Goal: Task Accomplishment & Management: Manage account settings

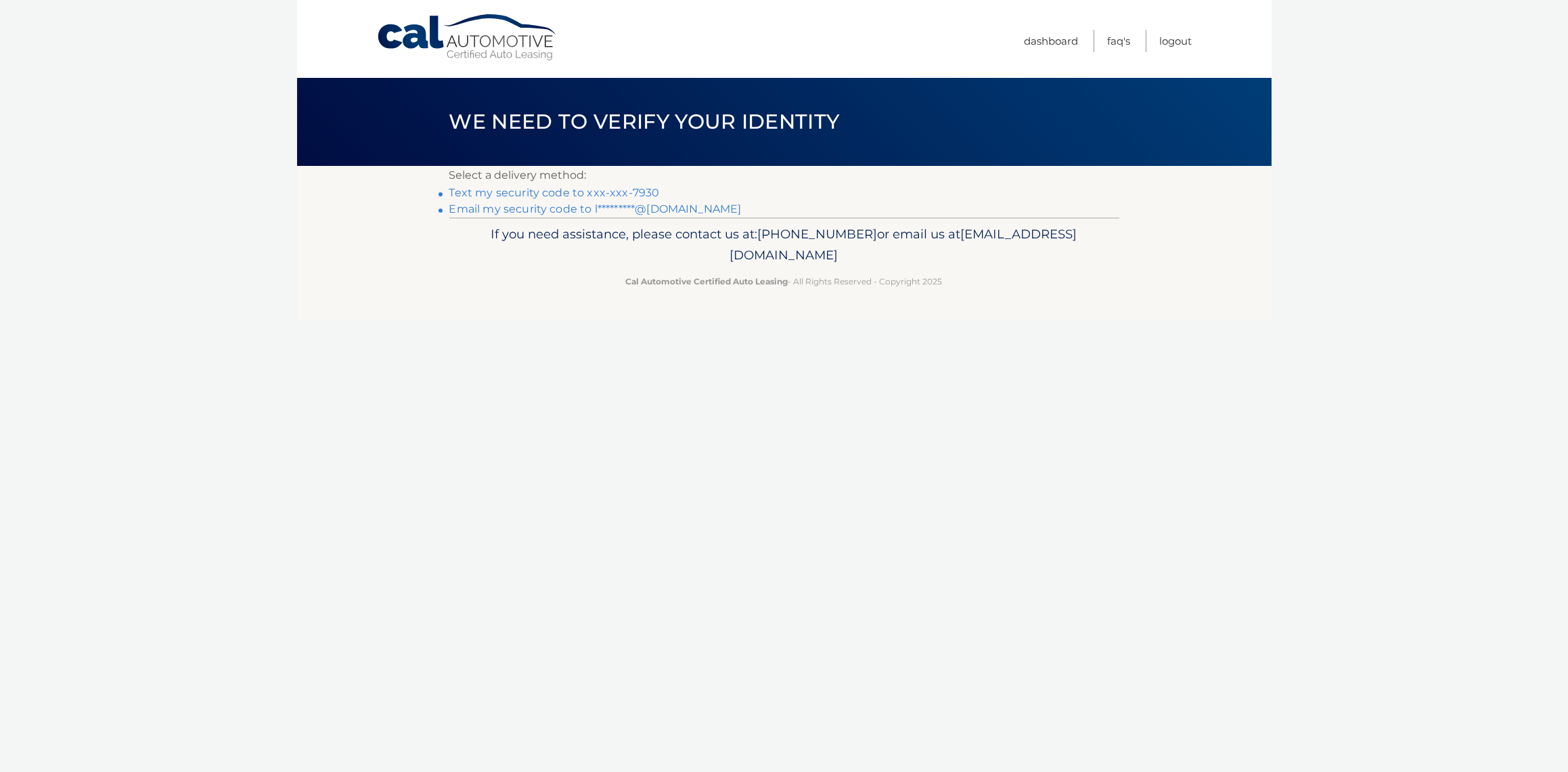
click at [615, 192] on link "Text my security code to xxx-xxx-7930" at bounding box center [554, 192] width 210 height 13
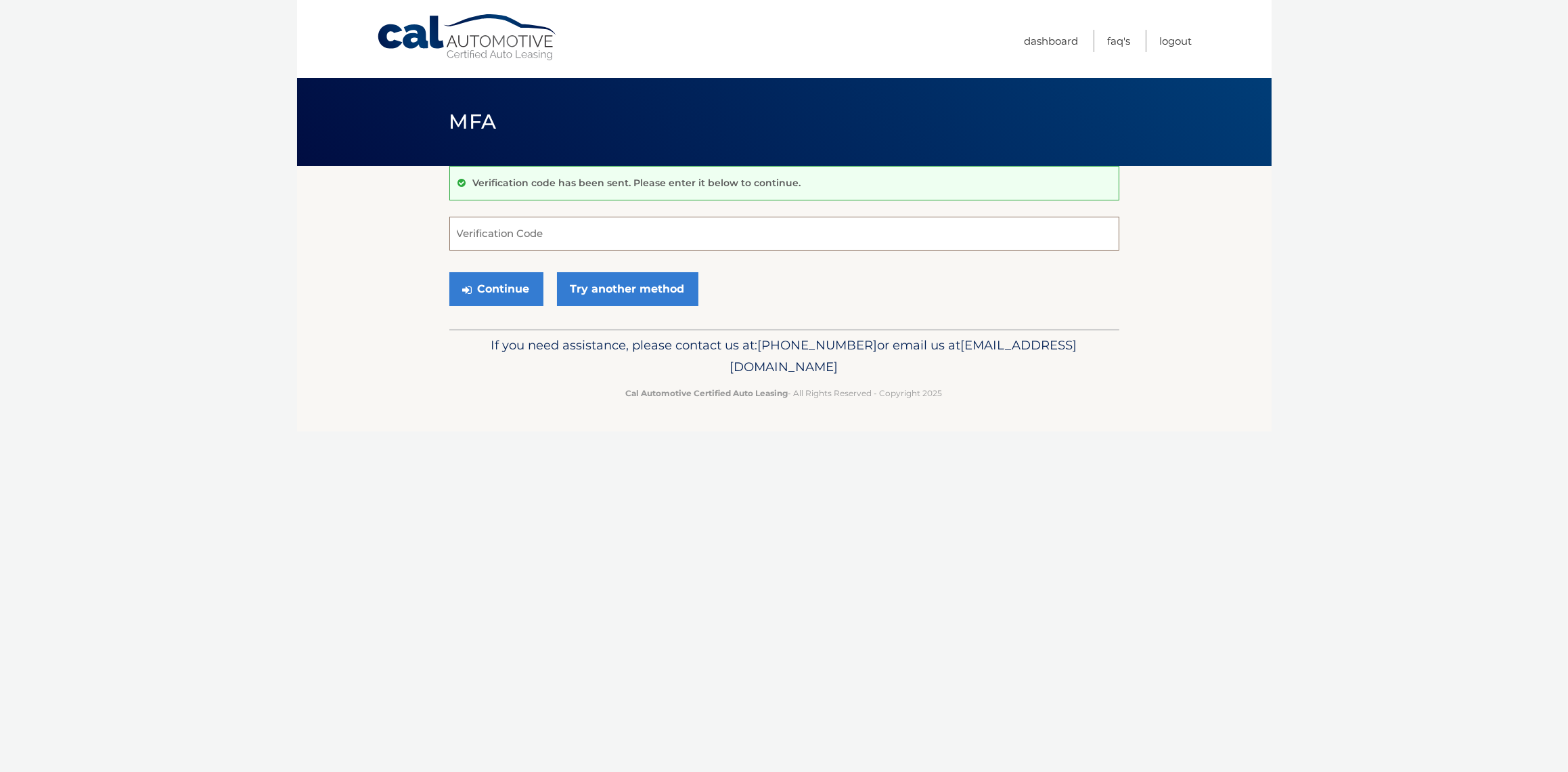
click at [517, 238] on input "Verification Code" at bounding box center [784, 234] width 670 height 34
click at [885, 236] on input "Verification Code" at bounding box center [784, 234] width 670 height 34
type input "982904"
click at [477, 287] on button "Continue" at bounding box center [496, 289] width 94 height 34
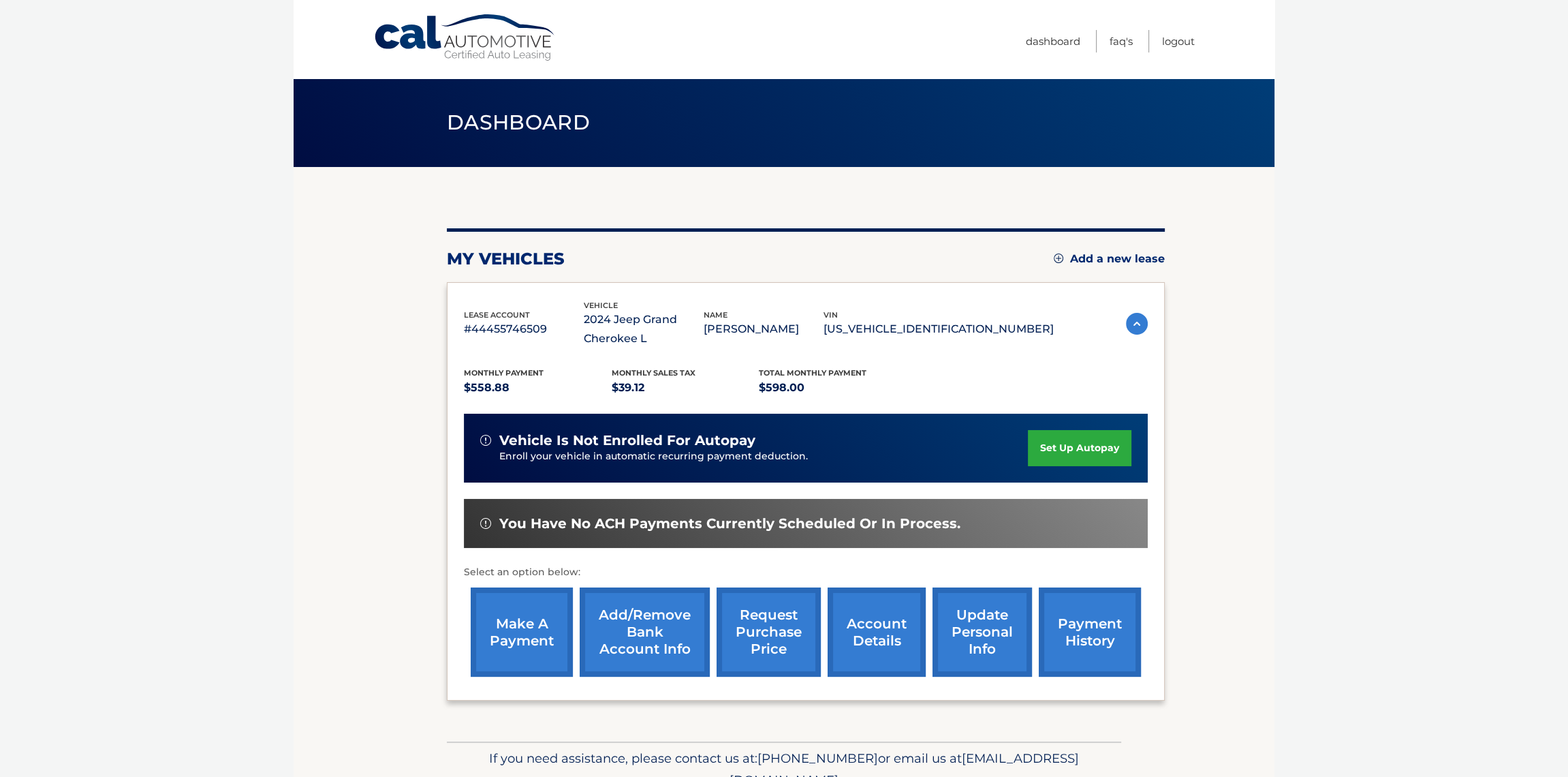
click at [1094, 432] on link "set up autopay" at bounding box center [1079, 448] width 103 height 36
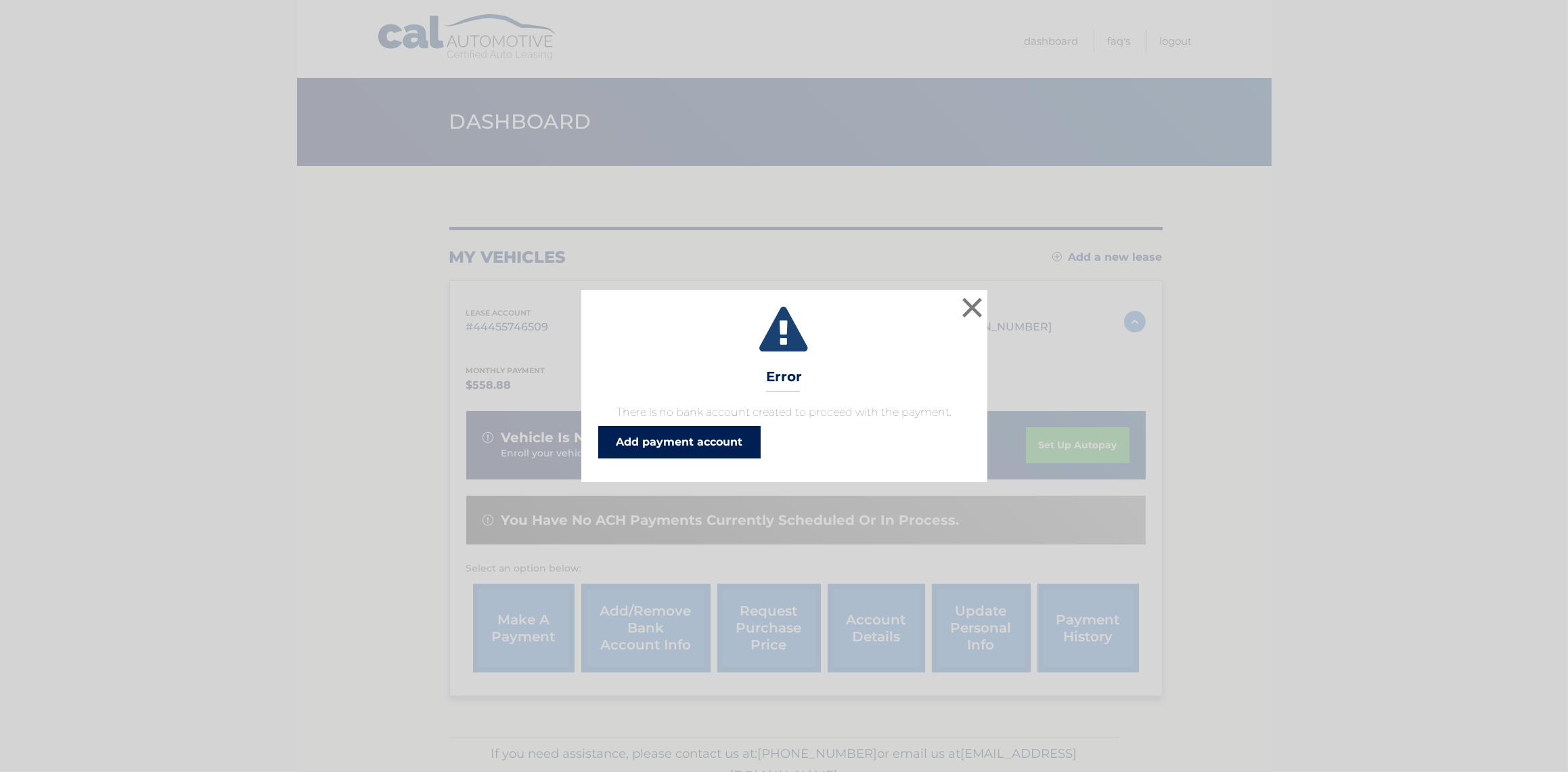
click at [719, 444] on link "Add payment account" at bounding box center [680, 443] width 162 height 33
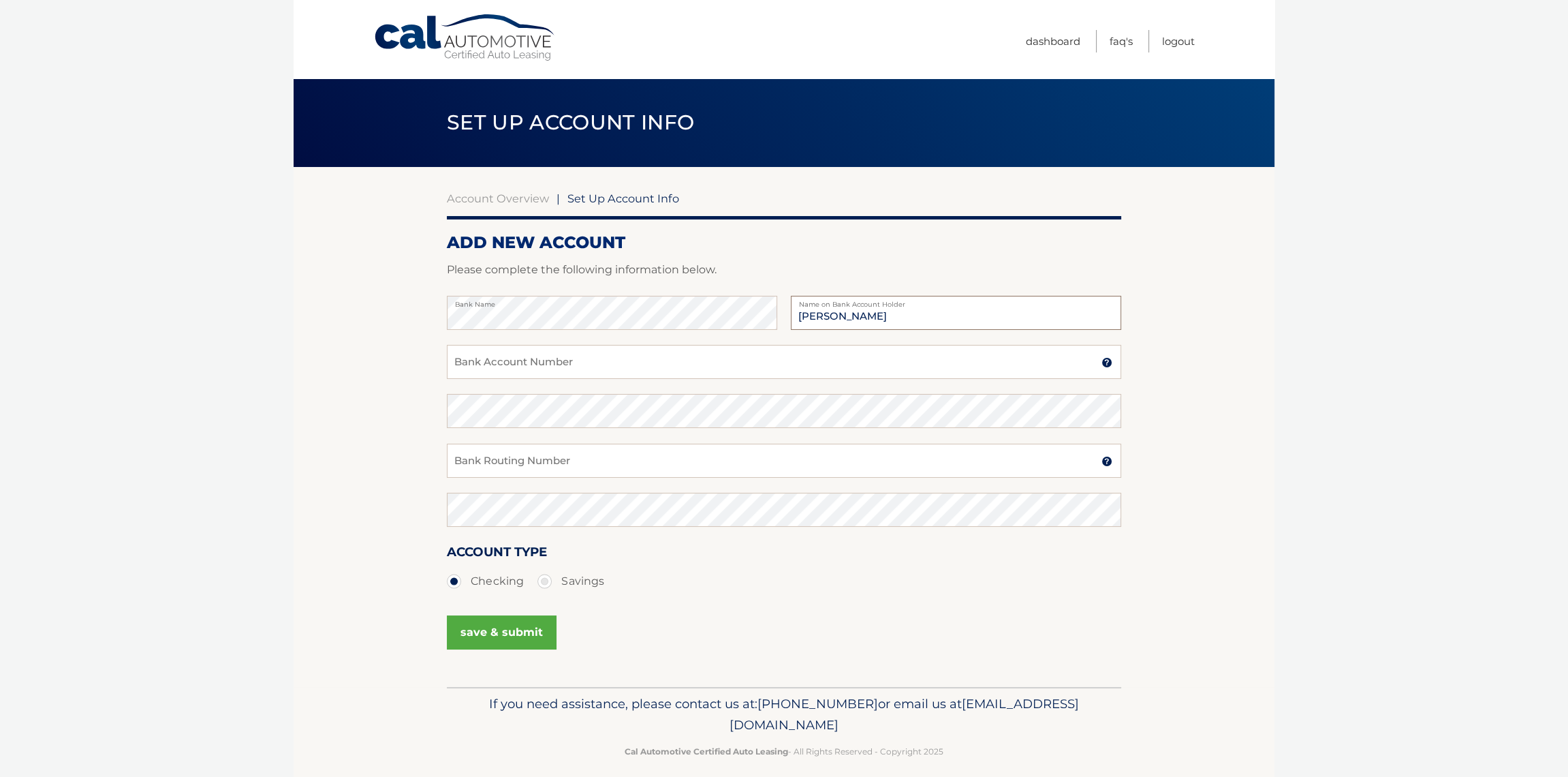
type input "[PERSON_NAME]"
click at [575, 356] on input "Bank Account Number" at bounding box center [783, 362] width 674 height 34
click at [621, 354] on input "Bank Account Number" at bounding box center [783, 362] width 674 height 34
type input "898100466112"
click at [579, 468] on input "Bank Routing Number" at bounding box center [783, 461] width 674 height 34
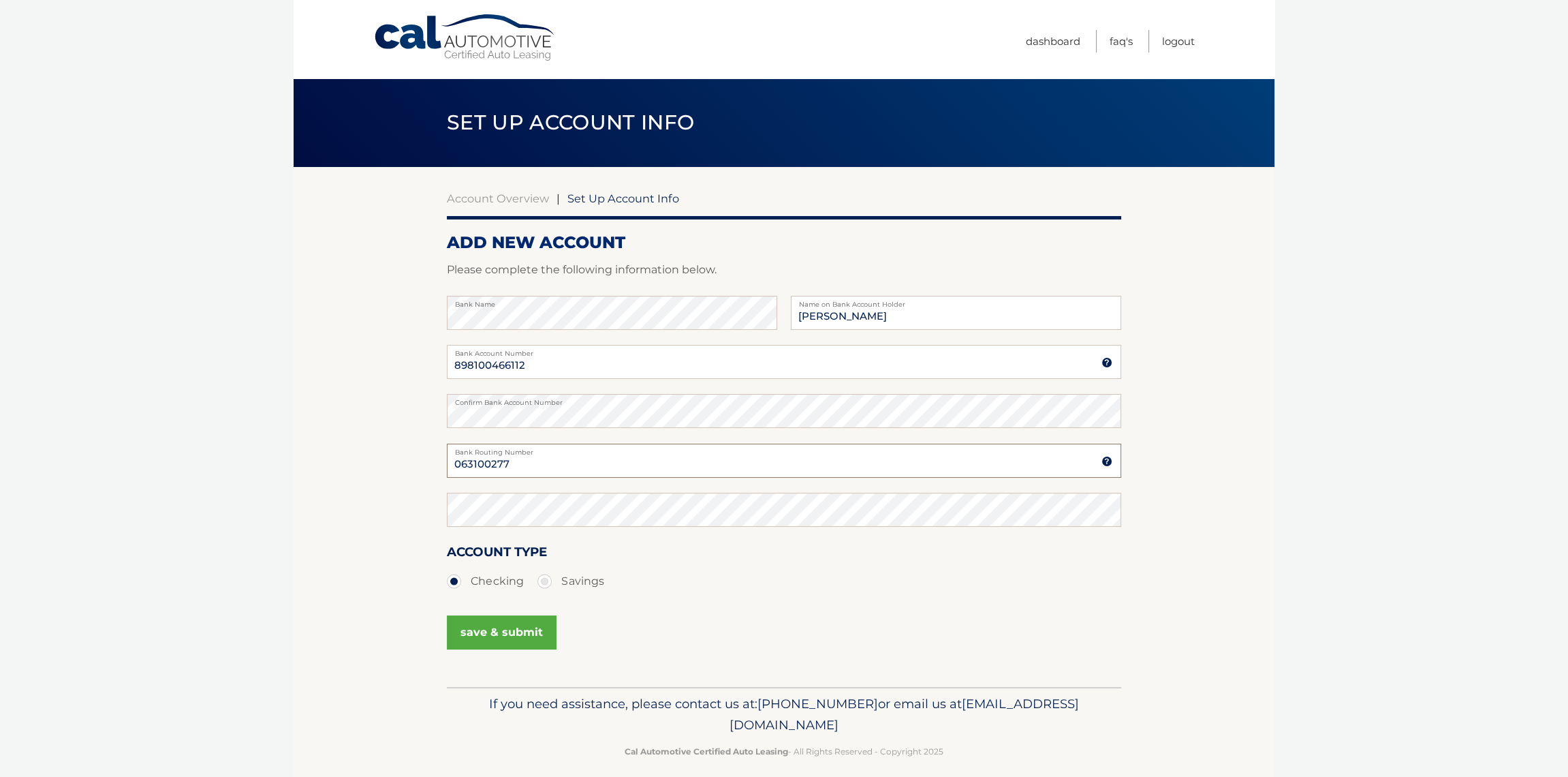
type input "063100277"
click at [523, 640] on button "save & submit" at bounding box center [501, 633] width 110 height 34
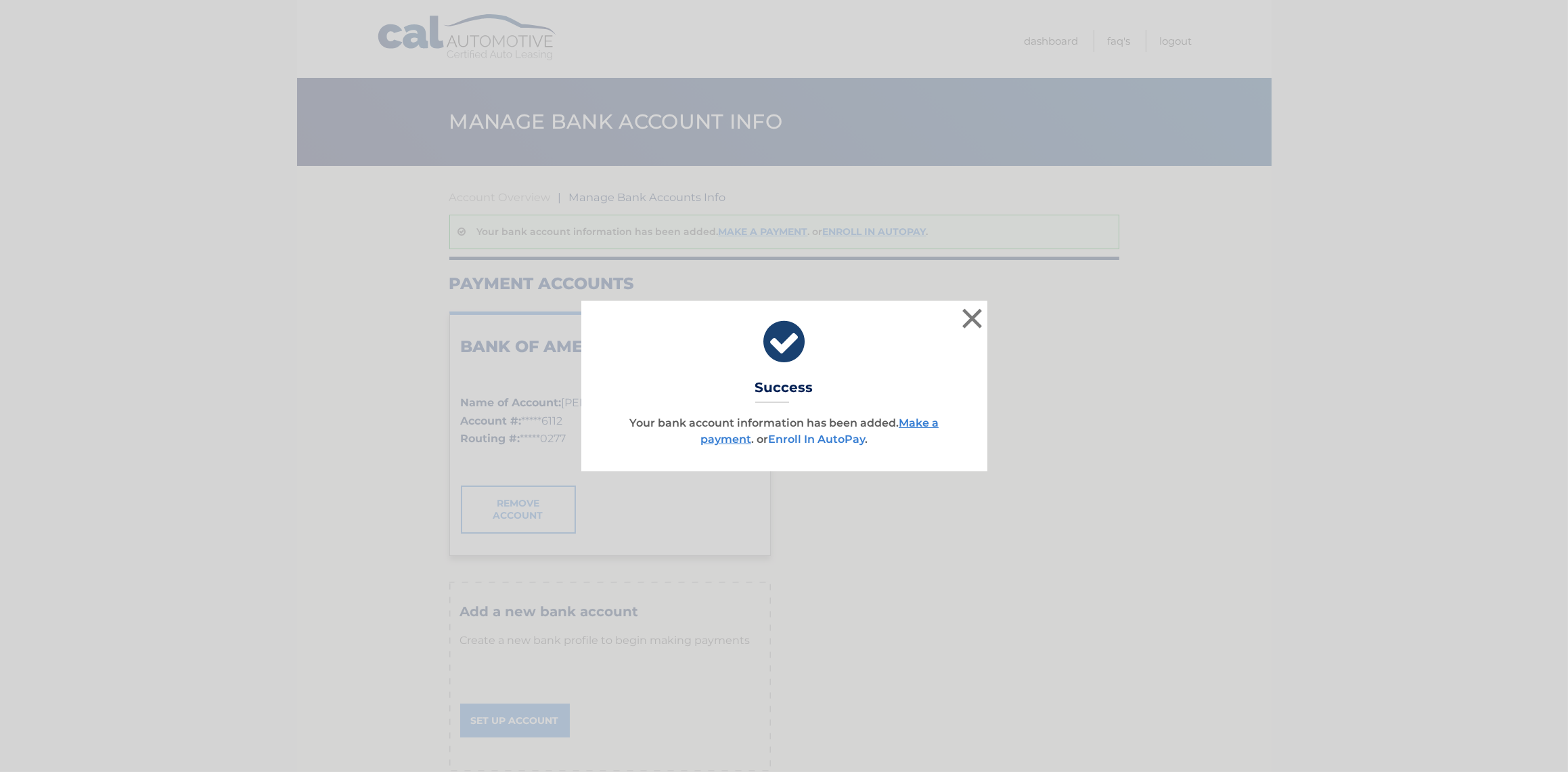
click at [828, 439] on link "Enroll In AutoPay" at bounding box center [816, 439] width 97 height 13
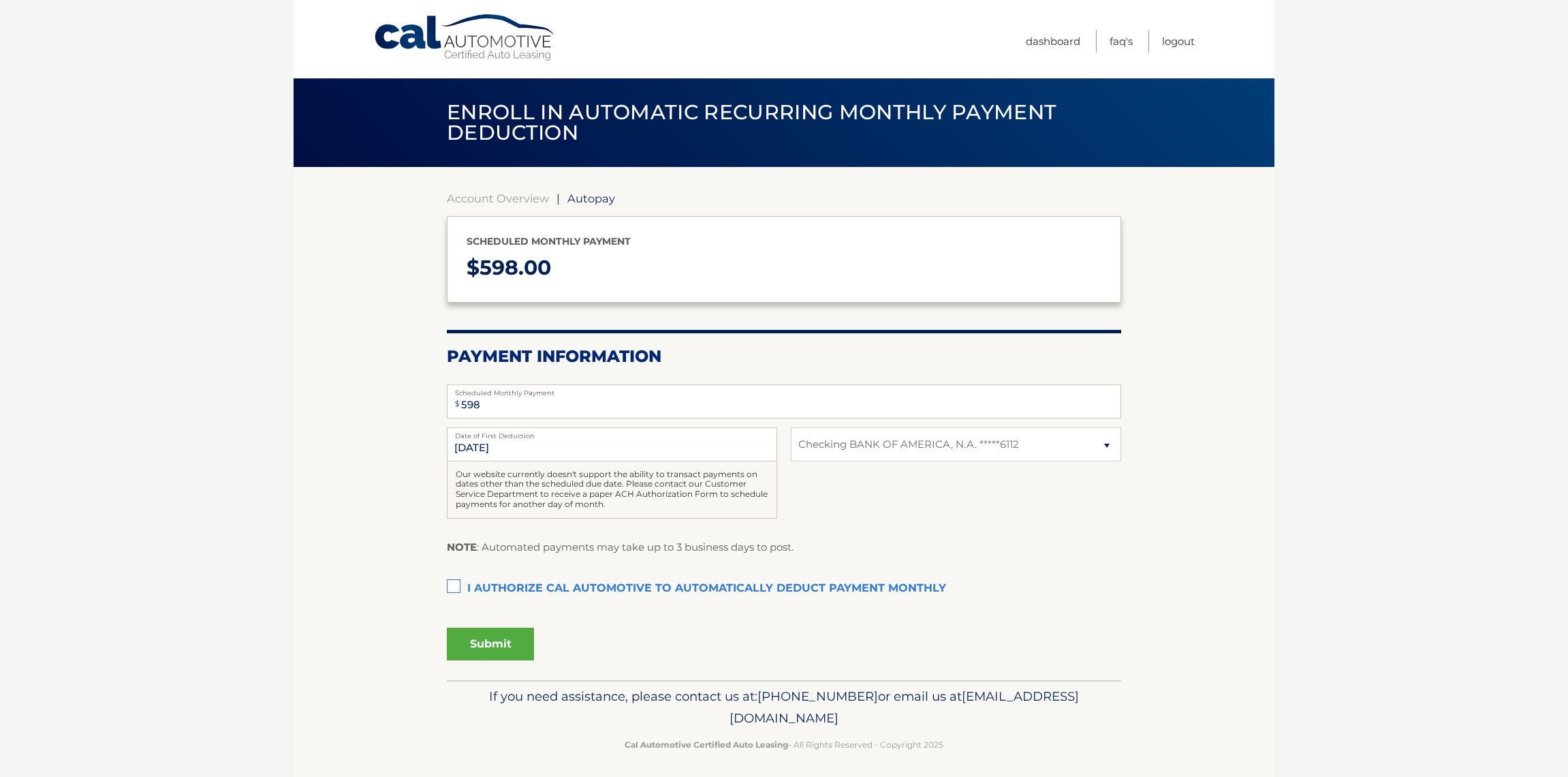
select select "NmUxMzBjYzMtMWJkZi00NzdhLTk5MjktZDc0ZjA3N2QyYTRh"
click at [459, 589] on label "I authorize cal automotive to automatically deduct payment monthly This checkbo…" at bounding box center [783, 588] width 674 height 27
click at [0, 0] on input "I authorize cal automotive to automatically deduct payment monthly This checkbo…" at bounding box center [0, 0] width 0 height 0
click at [506, 652] on button "Submit" at bounding box center [490, 644] width 88 height 33
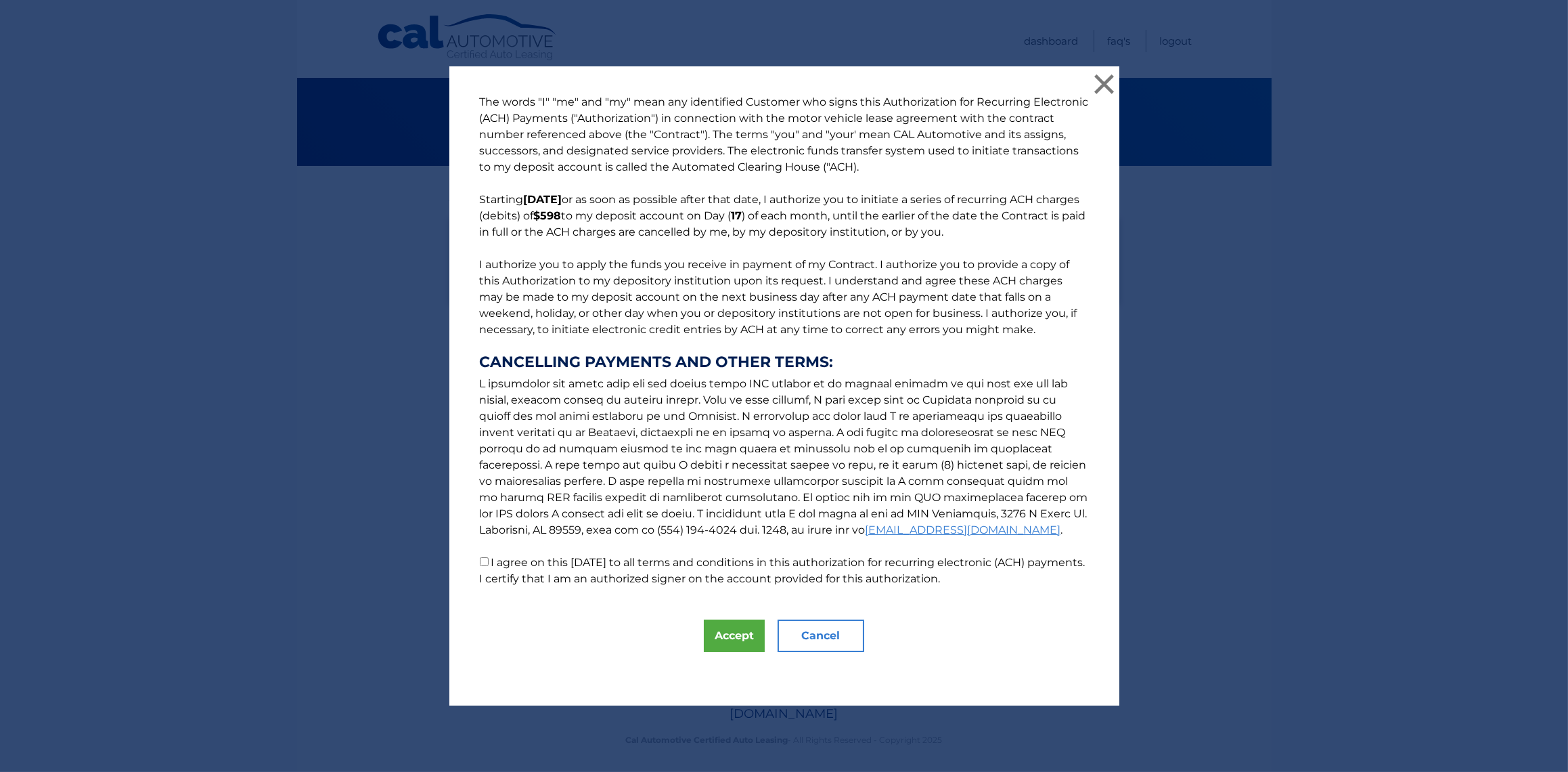
click at [537, 567] on label "I agree on this [DATE] to all terms and conditions in this authorization for re…" at bounding box center [782, 570] width 606 height 29
click at [488, 566] on input "I agree on this 09/16/2025 to all terms and conditions in this authorization fo…" at bounding box center [484, 562] width 9 height 9
checkbox input "true"
click at [723, 643] on button "Accept" at bounding box center [735, 636] width 61 height 33
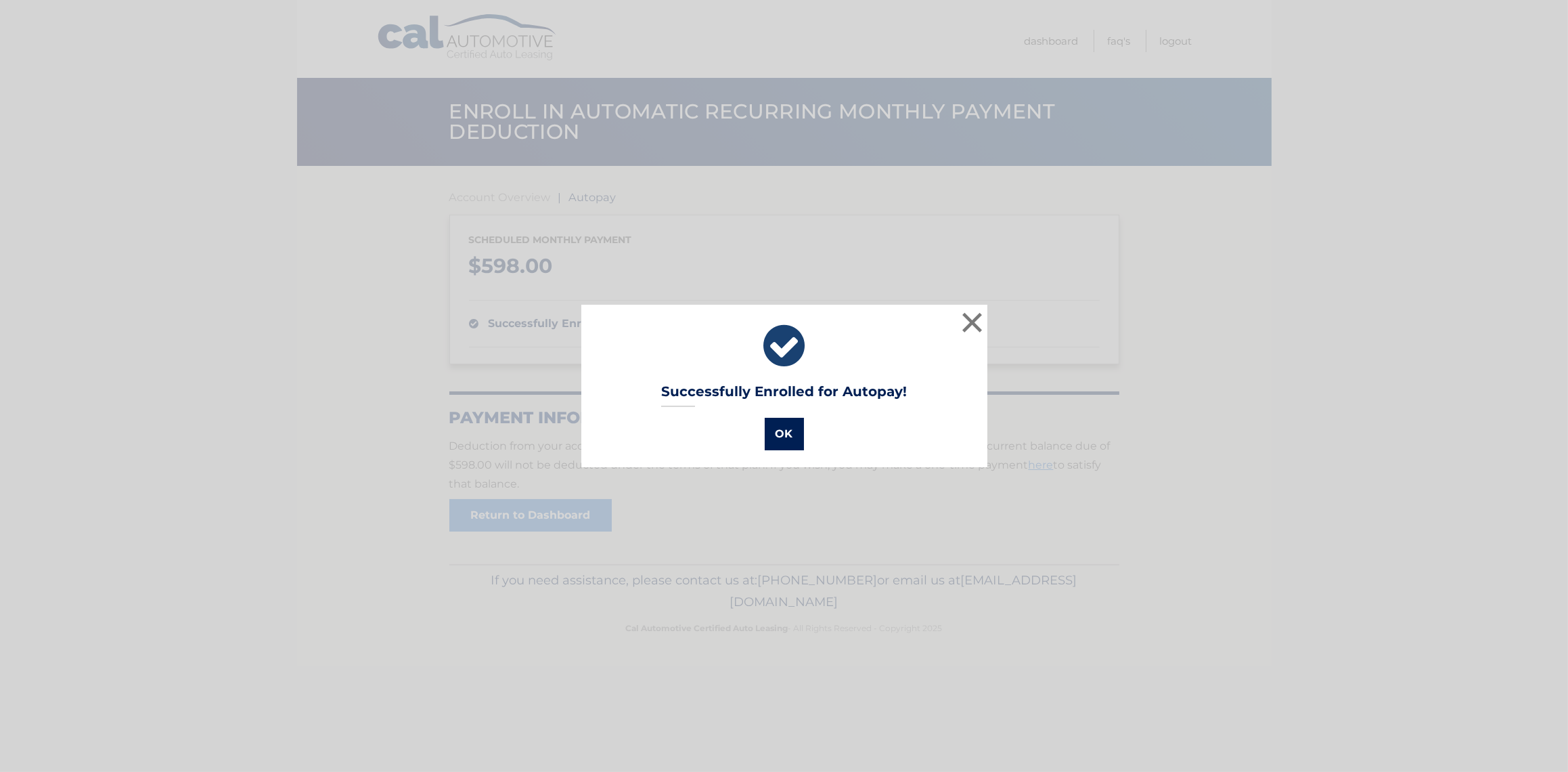
click at [784, 441] on button "OK" at bounding box center [784, 434] width 39 height 33
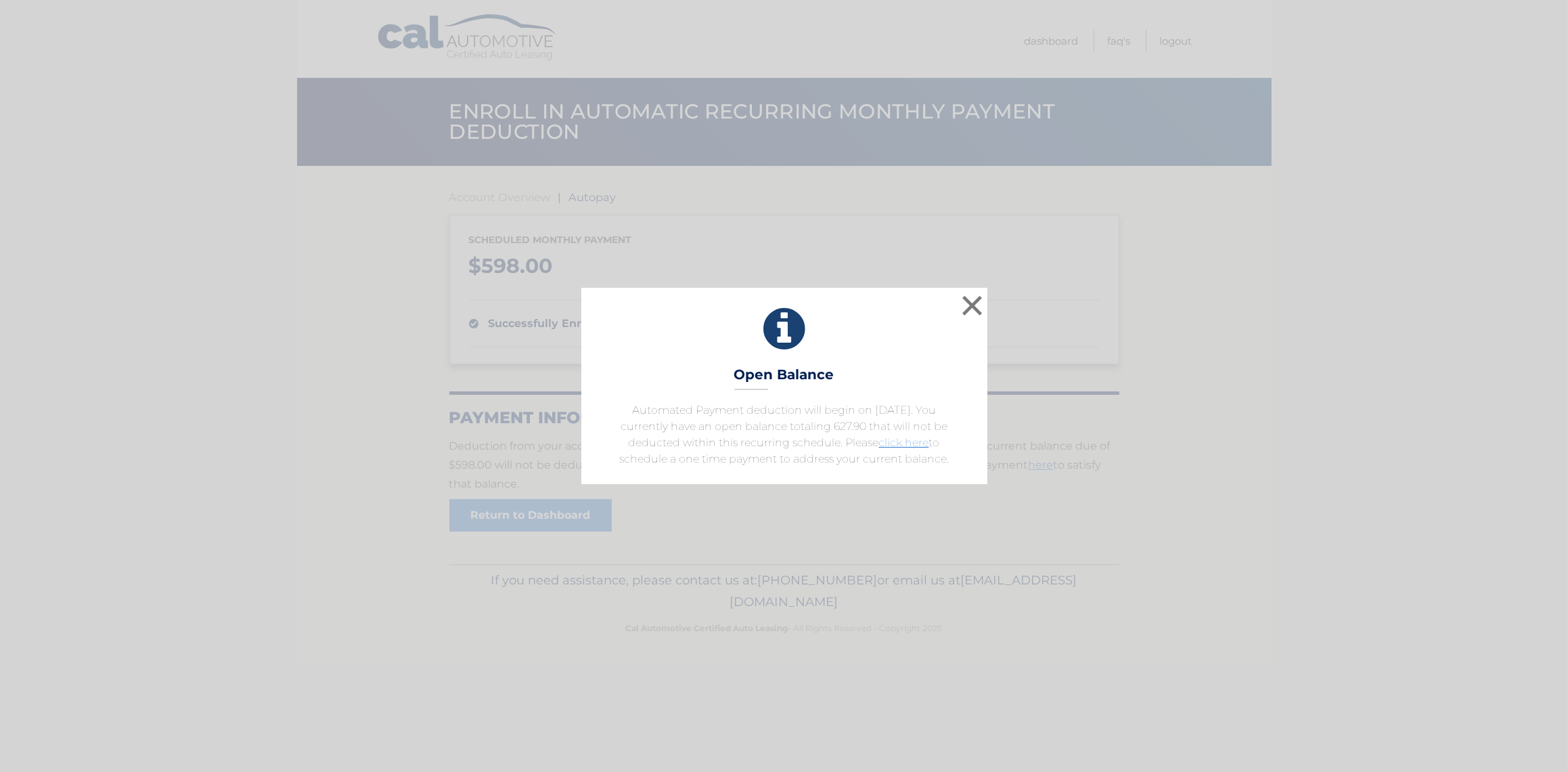
click at [776, 416] on p "Automated Payment deduction will begin on [DATE]. You currently have an open ba…" at bounding box center [784, 434] width 372 height 65
click at [935, 399] on div "Open Balance Automated Payment deduction will begin on [DATE]. You currently ha…" at bounding box center [784, 386] width 406 height 196
click at [891, 442] on link "click here" at bounding box center [904, 442] width 50 height 13
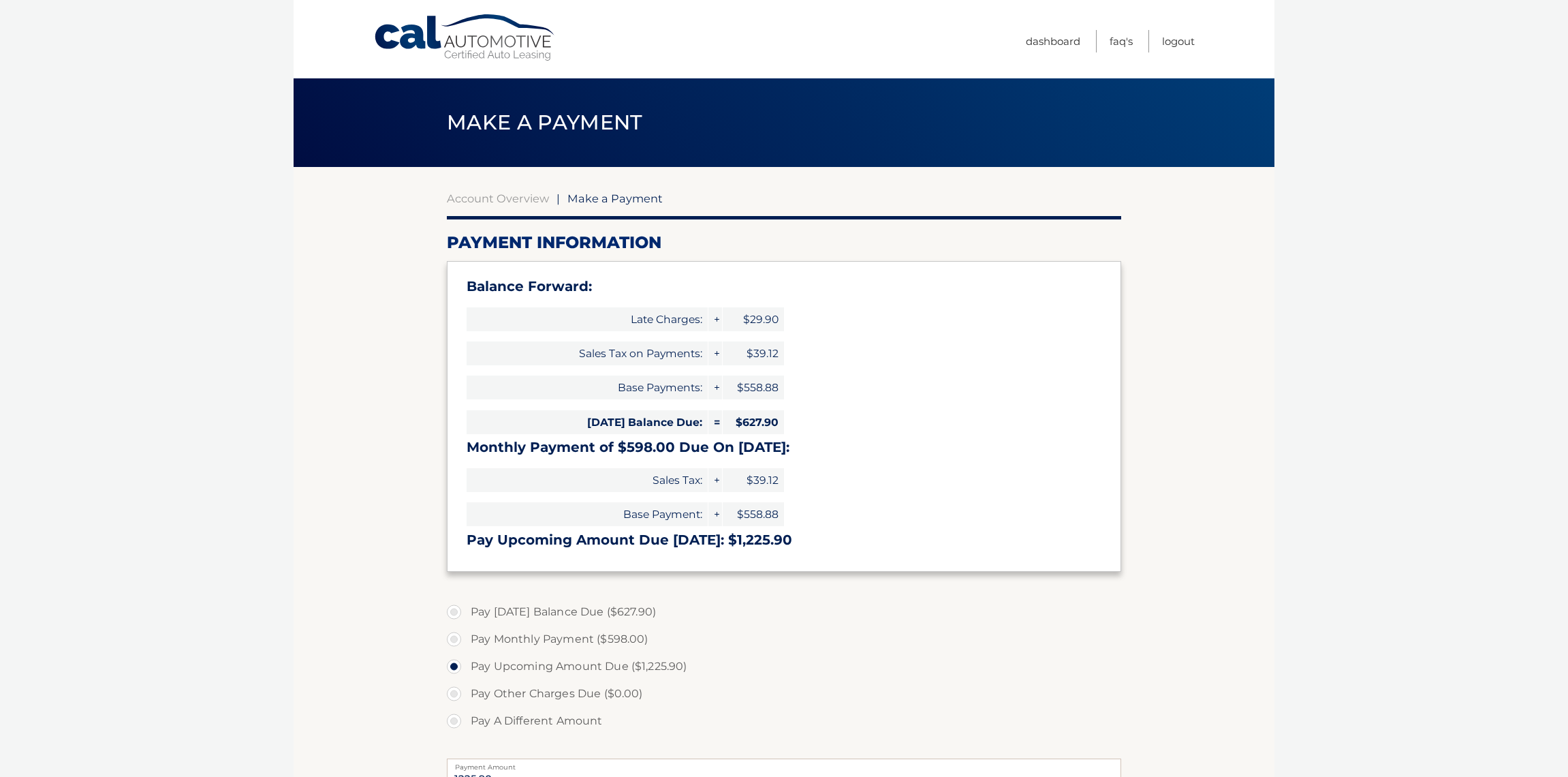
select select "NmUxMzBjYzMtMWJkZi00NzdhLTk5MjktZDc0ZjA3N2QyYTRh"
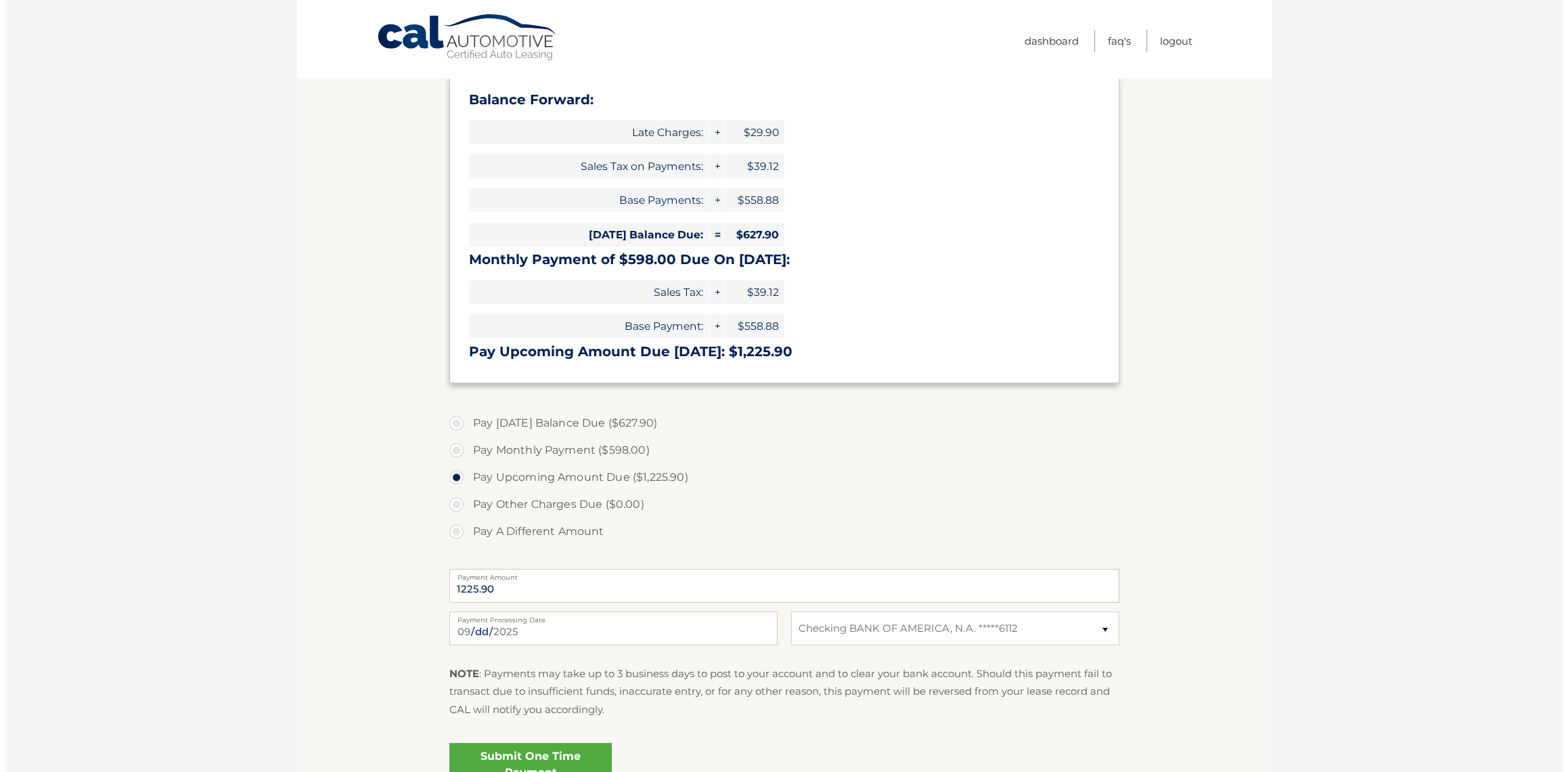
scroll to position [321, 0]
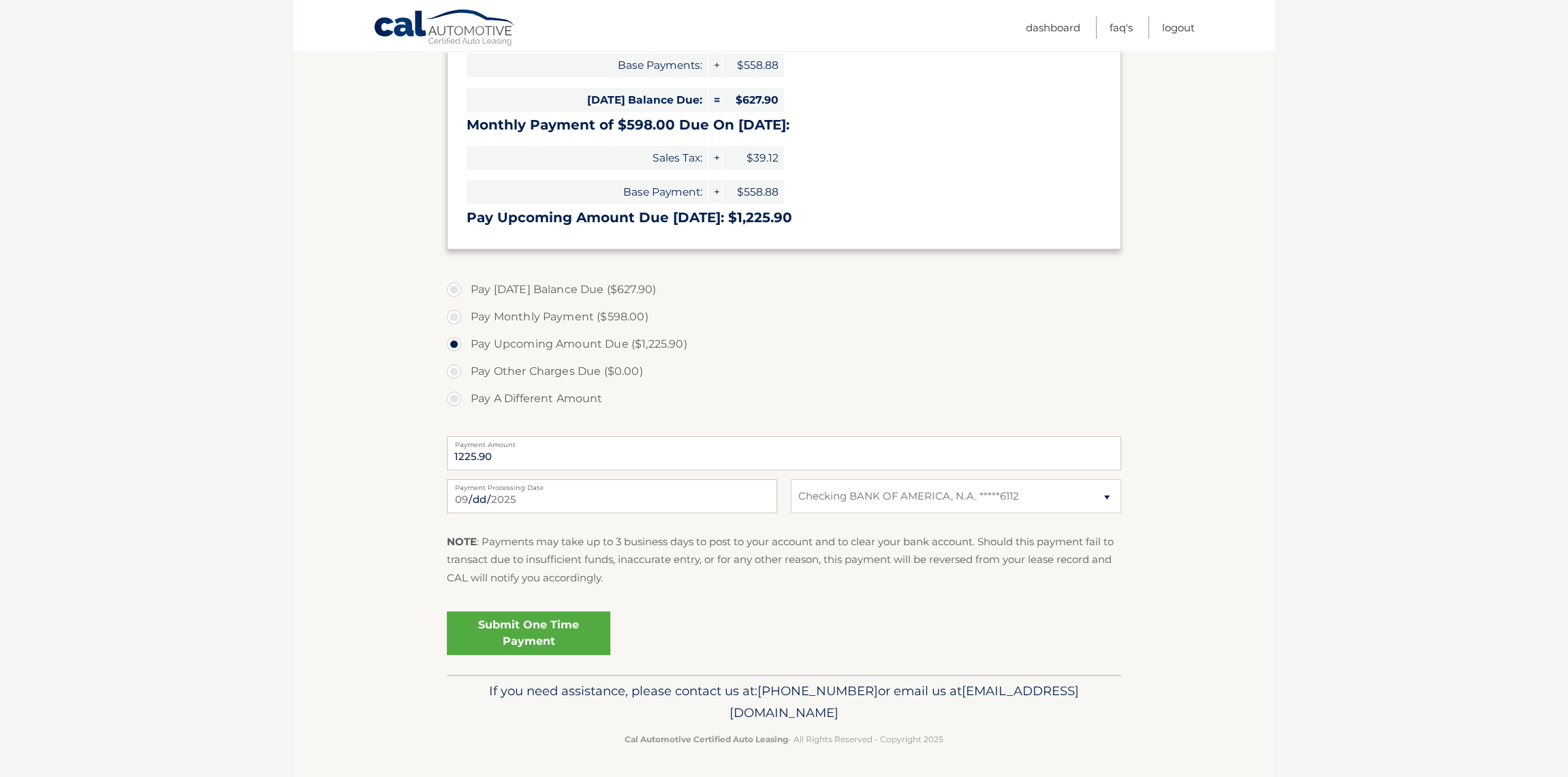
click at [563, 638] on link "Submit One Time Payment" at bounding box center [528, 633] width 163 height 43
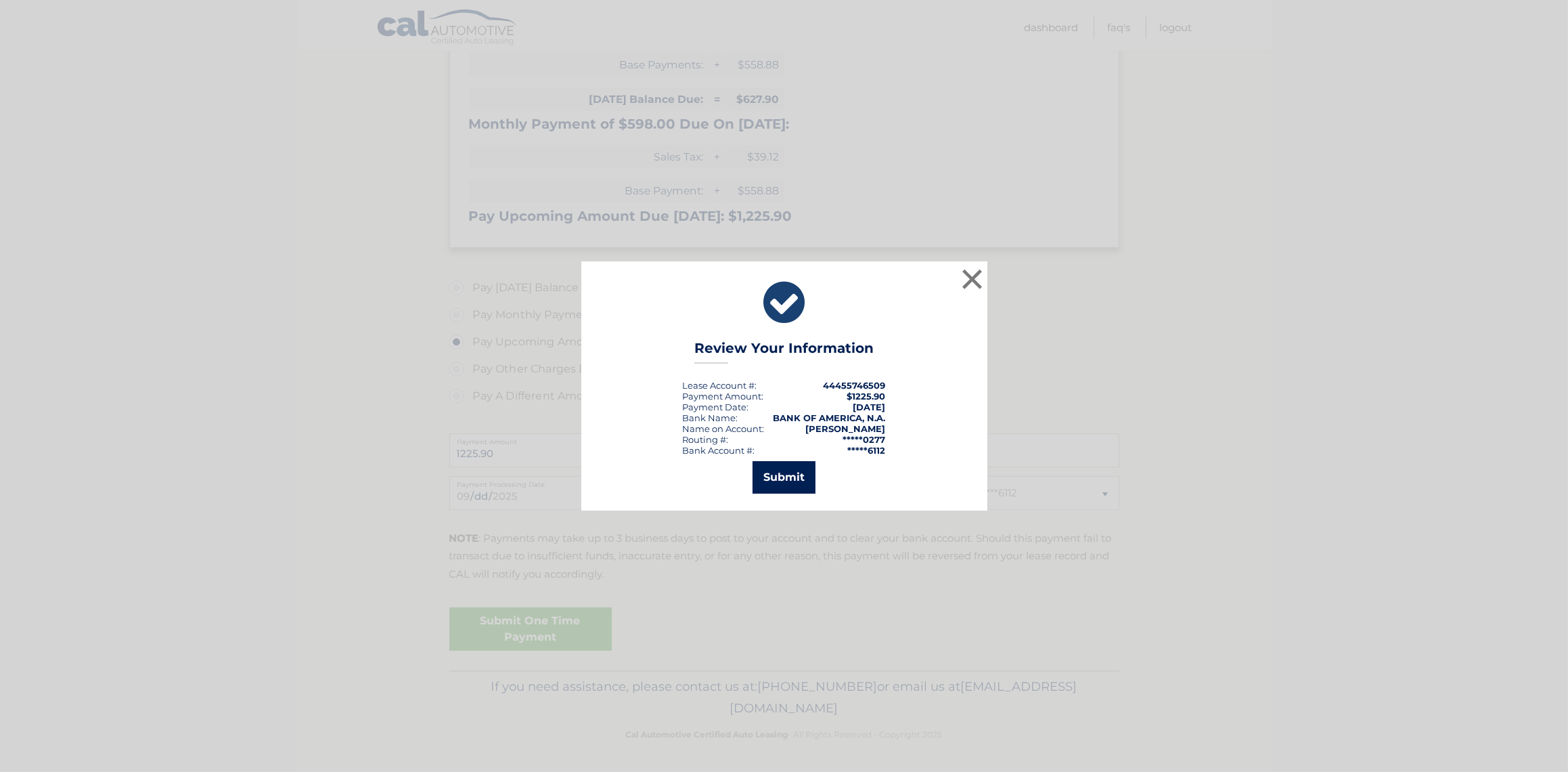
click at [773, 472] on button "Submit" at bounding box center [784, 477] width 63 height 33
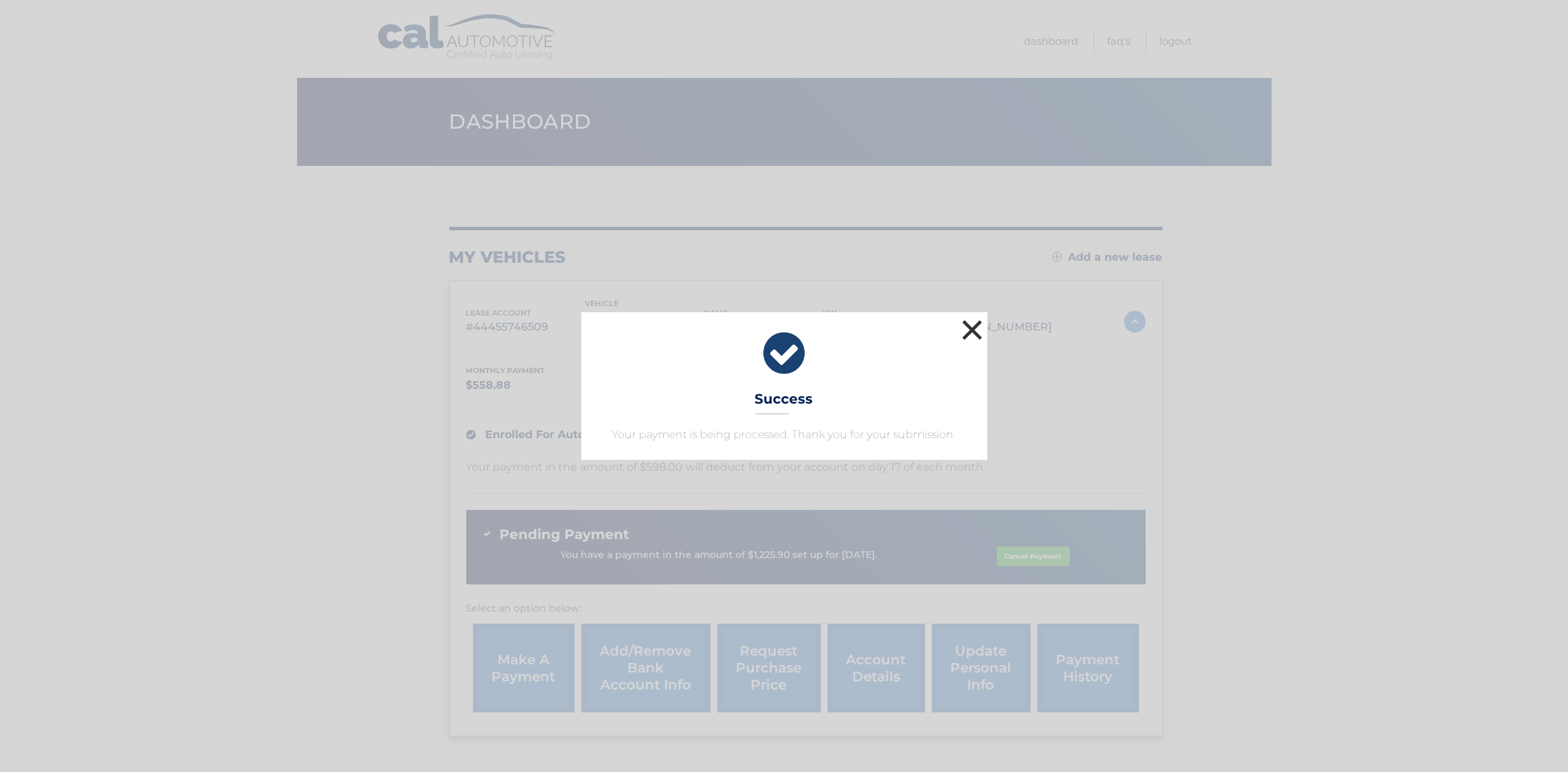
click at [967, 324] on button "×" at bounding box center [972, 329] width 27 height 27
